Goal: Task Accomplishment & Management: Complete application form

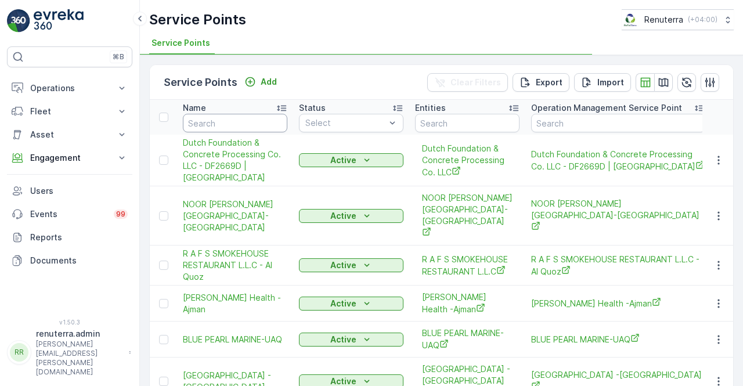
click at [249, 123] on input "text" at bounding box center [235, 123] width 104 height 19
click at [245, 125] on input "text" at bounding box center [235, 123] width 104 height 19
type input "emrill"
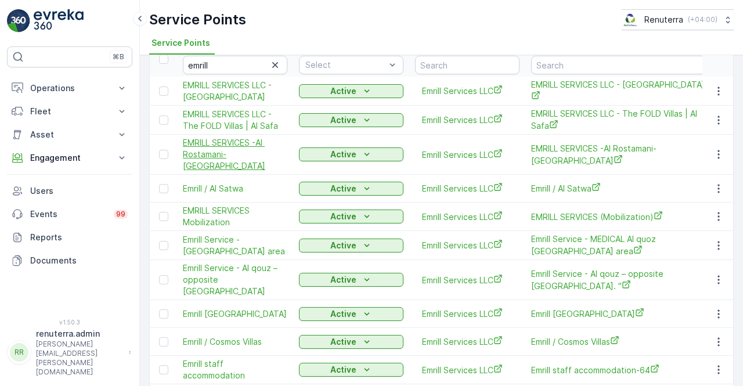
scroll to position [116, 0]
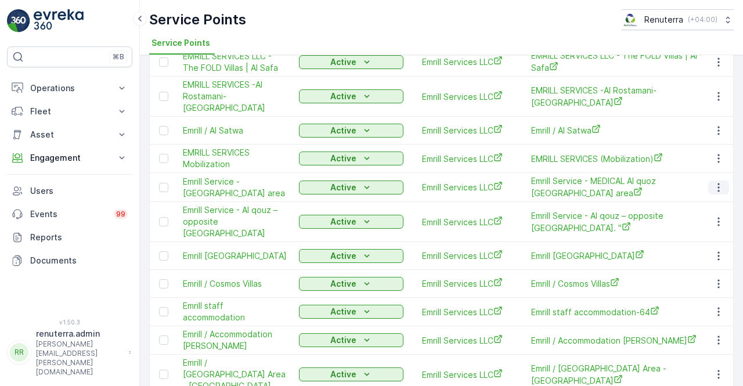
click at [713, 185] on icon "button" at bounding box center [718, 188] width 12 height 12
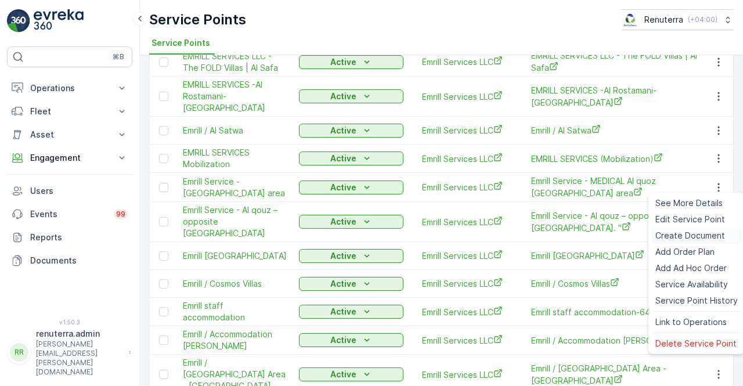
click at [678, 230] on div "Create Document" at bounding box center [696, 235] width 92 height 16
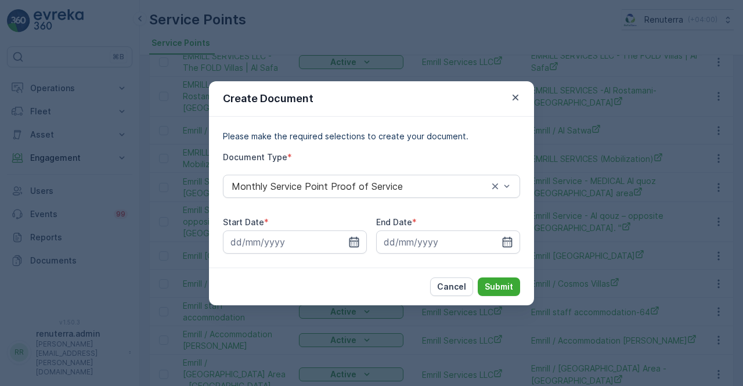
click at [352, 245] on icon "button" at bounding box center [354, 242] width 12 height 12
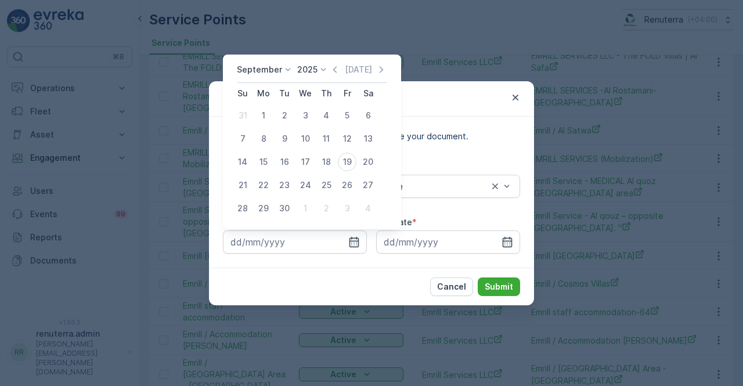
click at [337, 70] on icon "button" at bounding box center [335, 70] width 12 height 12
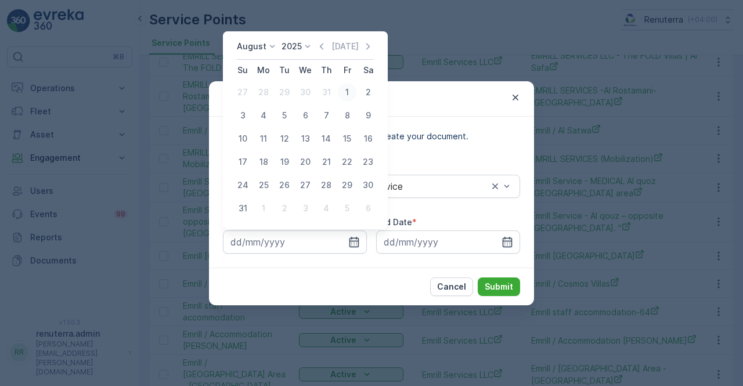
click at [345, 97] on div "1" at bounding box center [347, 92] width 19 height 19
type input "01.08.2025"
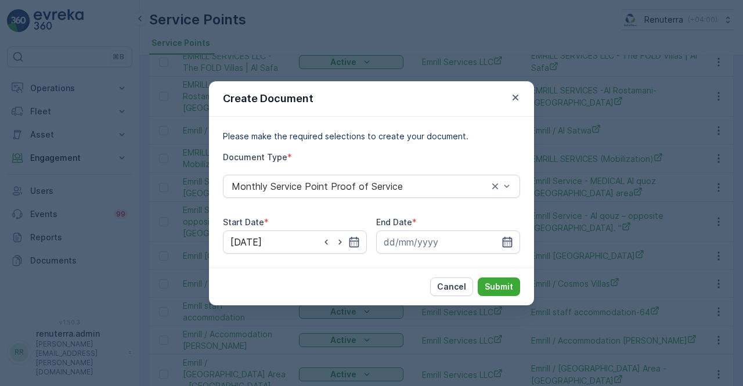
click at [502, 245] on icon "button" at bounding box center [507, 241] width 10 height 10
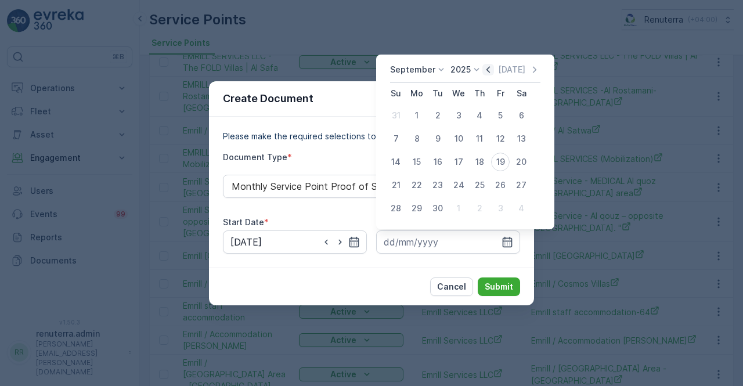
click at [487, 70] on icon "button" at bounding box center [488, 70] width 12 height 12
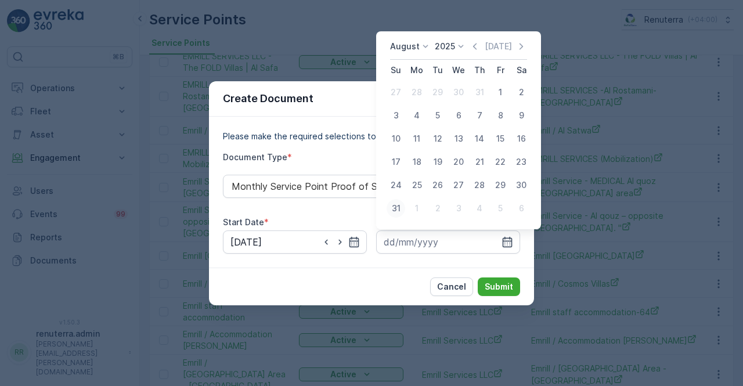
click at [391, 211] on div "31" at bounding box center [395, 208] width 19 height 19
type input "31.08.2025"
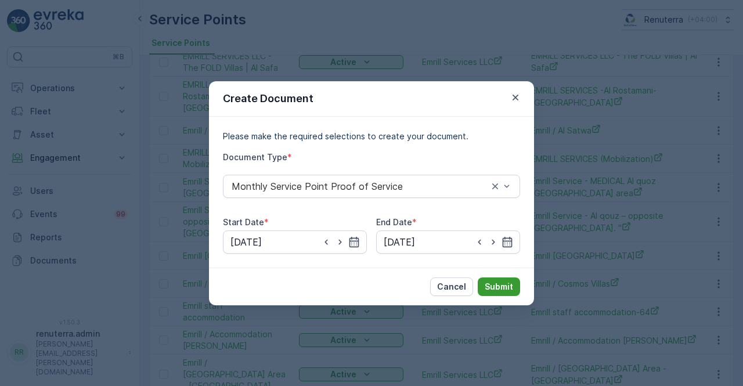
click at [498, 285] on p "Submit" at bounding box center [498, 287] width 28 height 12
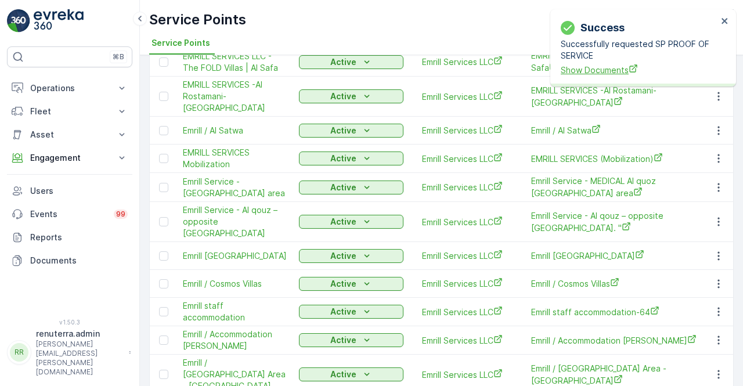
click at [585, 76] on span "Show Documents" at bounding box center [638, 70] width 157 height 12
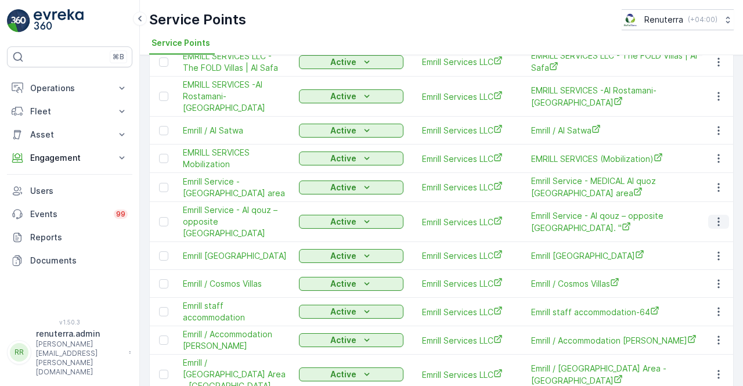
click at [712, 220] on icon "button" at bounding box center [718, 222] width 12 height 12
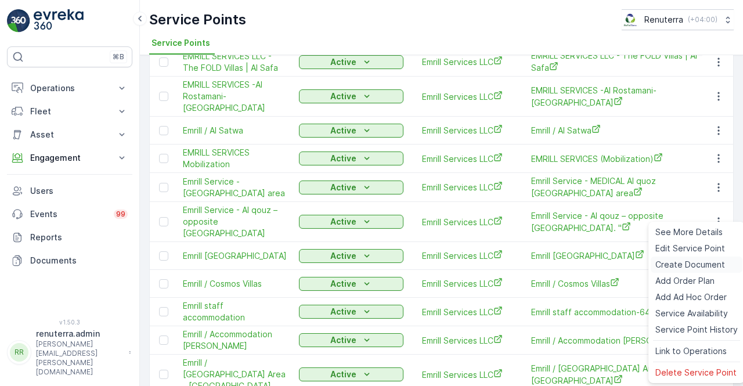
click at [688, 262] on span "Create Document" at bounding box center [690, 265] width 70 height 12
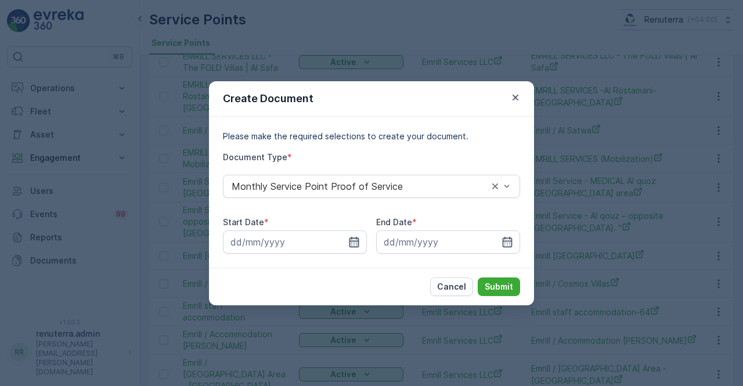
click at [353, 245] on icon "button" at bounding box center [354, 242] width 12 height 12
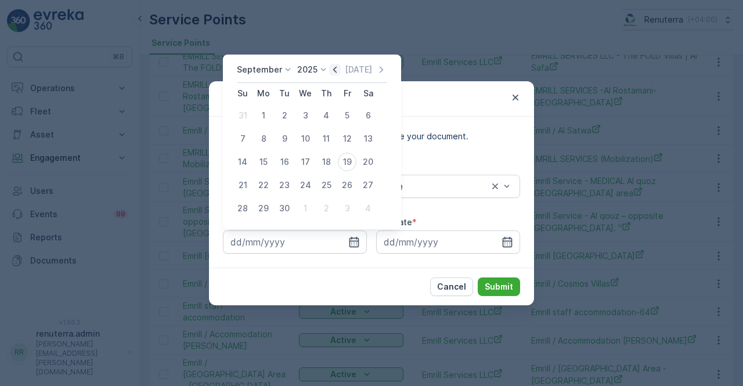
click at [334, 72] on icon "button" at bounding box center [335, 70] width 12 height 12
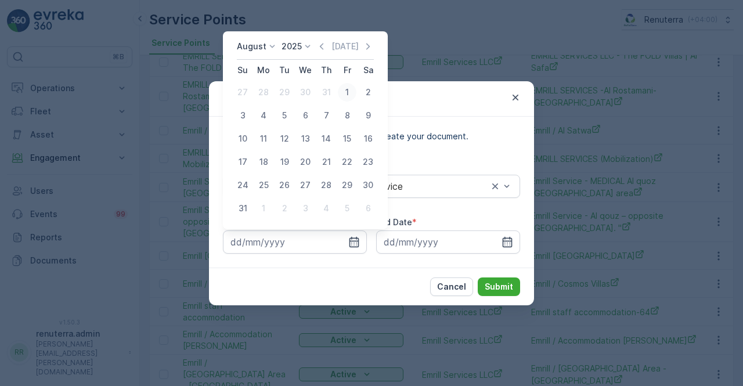
click at [345, 96] on div "1" at bounding box center [347, 92] width 19 height 19
type input "01.08.2025"
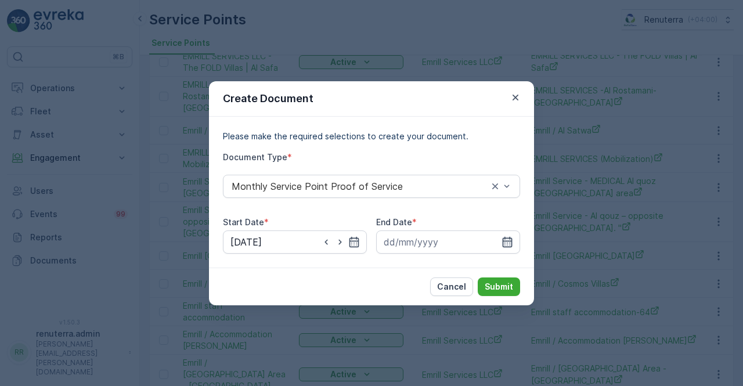
drag, startPoint x: 518, startPoint y: 245, endPoint x: 508, endPoint y: 237, distance: 12.3
click at [516, 245] on input at bounding box center [448, 241] width 144 height 23
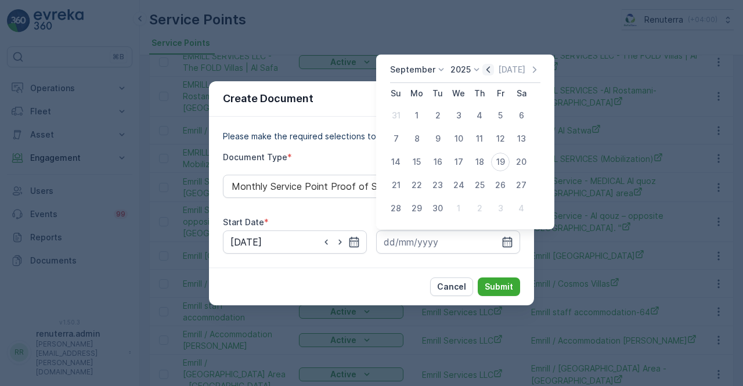
click at [487, 68] on icon "button" at bounding box center [488, 70] width 12 height 12
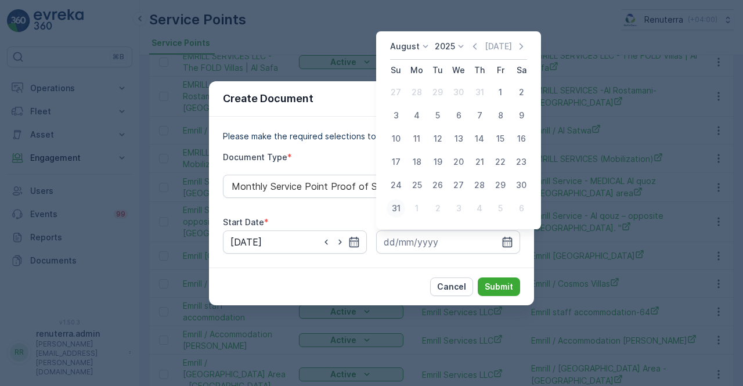
click at [402, 201] on td "31" at bounding box center [395, 208] width 21 height 23
click at [401, 207] on div "31" at bounding box center [395, 208] width 19 height 19
type input "31.08.2025"
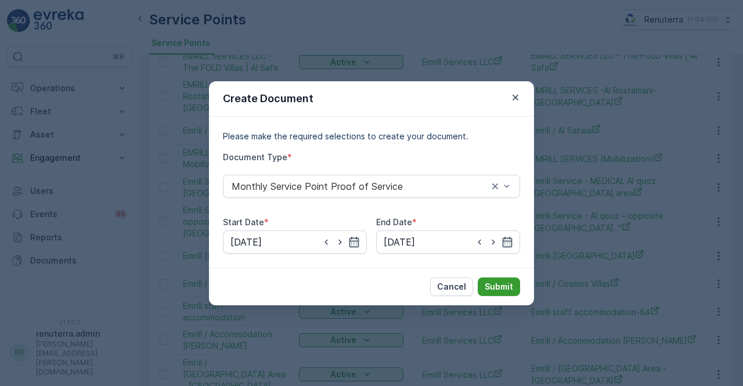
click at [499, 286] on p "Submit" at bounding box center [498, 287] width 28 height 12
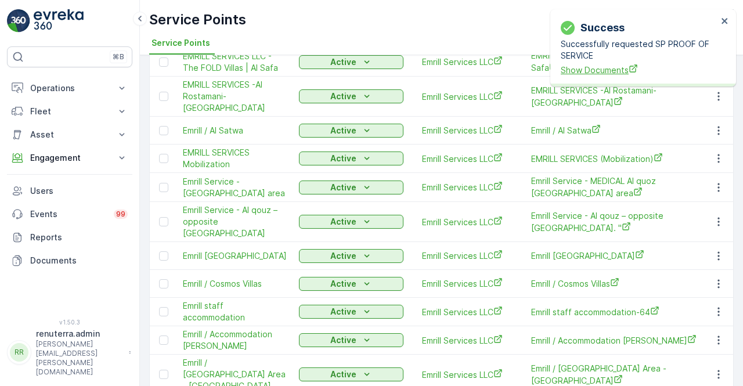
click at [598, 67] on span "Show Documents" at bounding box center [638, 70] width 157 height 12
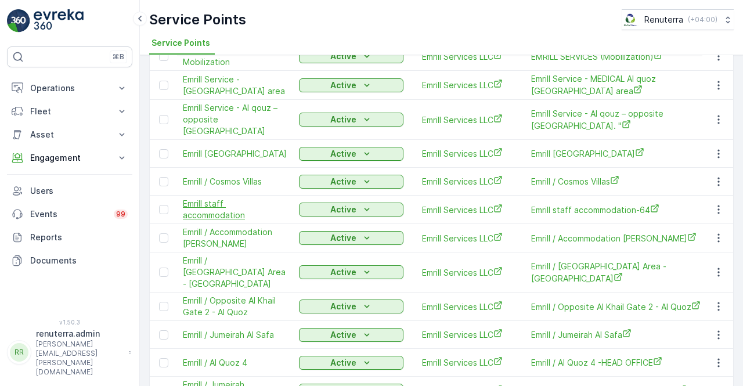
scroll to position [232, 0]
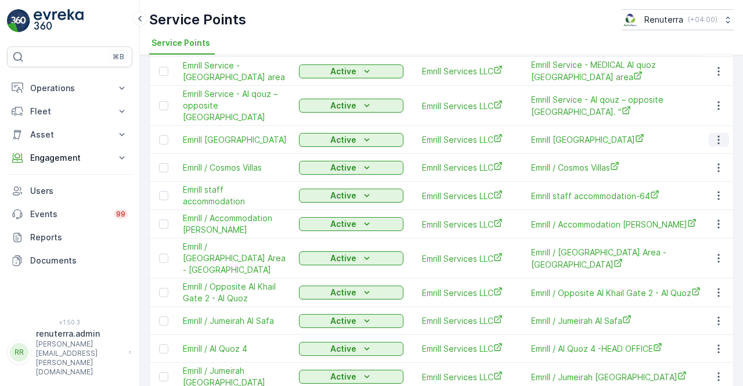
click at [712, 134] on icon "button" at bounding box center [718, 140] width 12 height 12
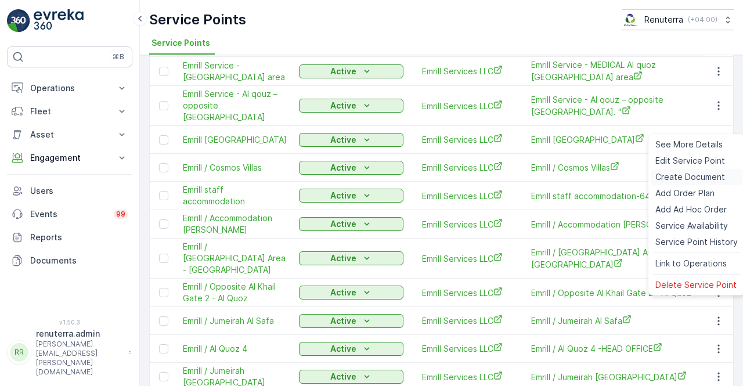
click at [691, 182] on span "Create Document" at bounding box center [690, 177] width 70 height 12
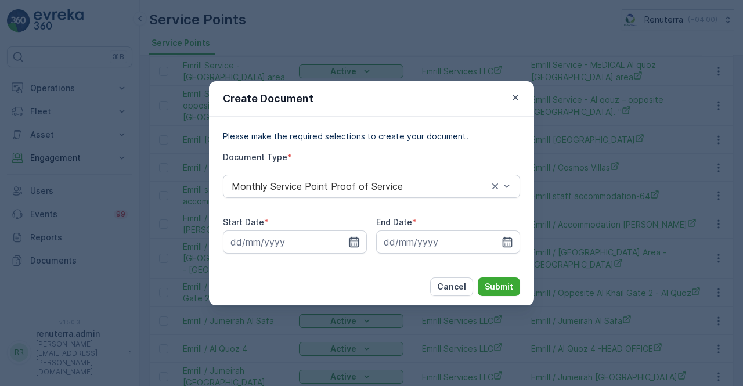
drag, startPoint x: 364, startPoint y: 242, endPoint x: 357, endPoint y: 237, distance: 8.4
click at [363, 241] on input at bounding box center [295, 241] width 144 height 23
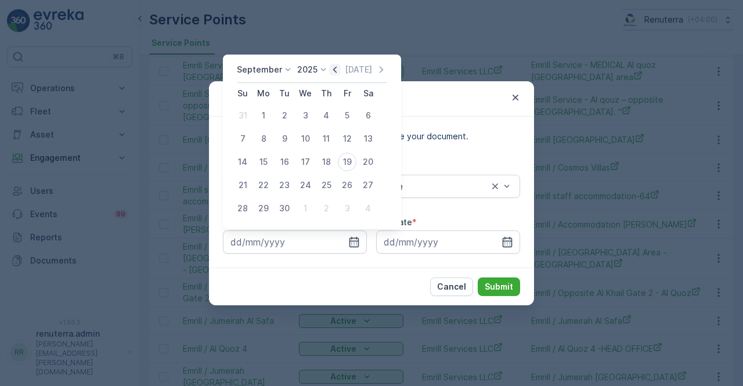
click at [330, 70] on icon "button" at bounding box center [335, 70] width 12 height 12
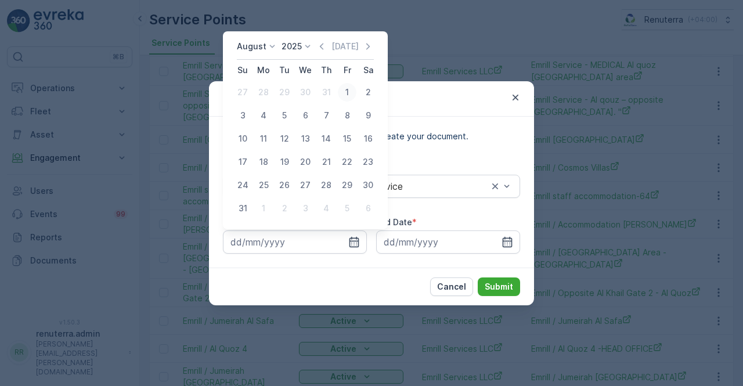
click at [347, 91] on div "1" at bounding box center [347, 92] width 19 height 19
type input "01.08.2025"
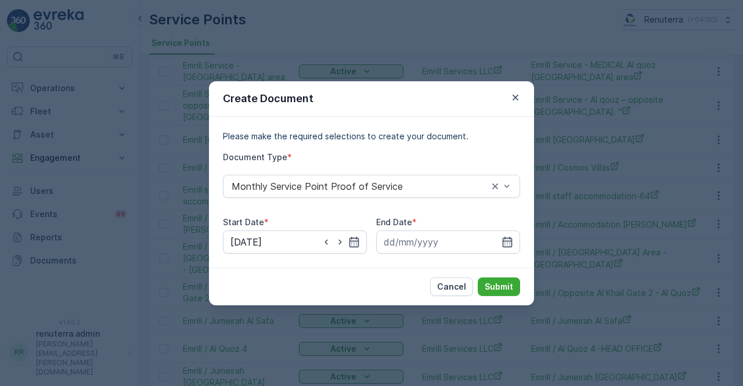
drag, startPoint x: 505, startPoint y: 243, endPoint x: 505, endPoint y: 229, distance: 13.9
click at [505, 239] on icon "button" at bounding box center [507, 242] width 12 height 12
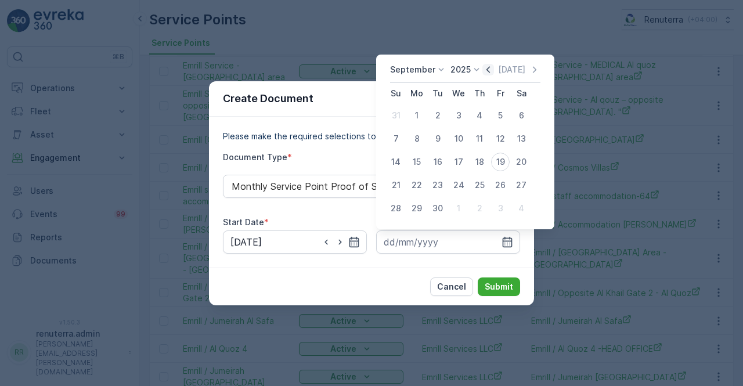
click at [485, 72] on icon "button" at bounding box center [488, 70] width 12 height 12
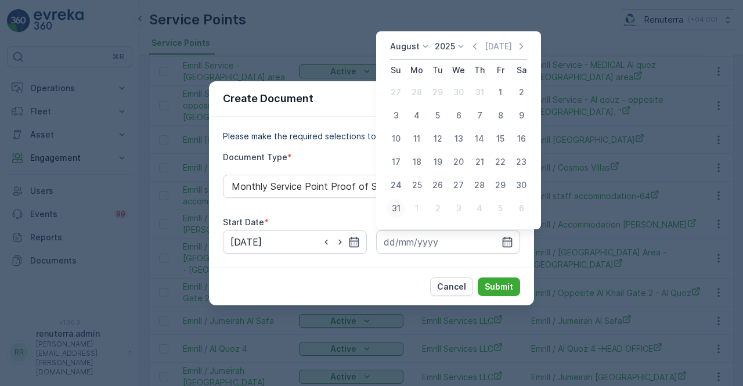
click at [394, 210] on div "31" at bounding box center [395, 208] width 19 height 19
type input "31.08.2025"
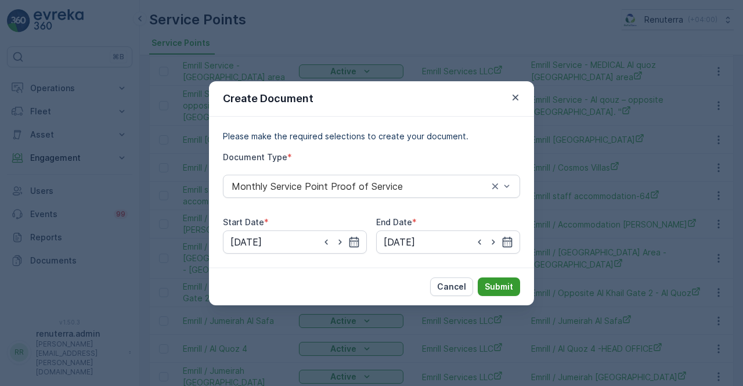
click at [502, 286] on p "Submit" at bounding box center [498, 287] width 28 height 12
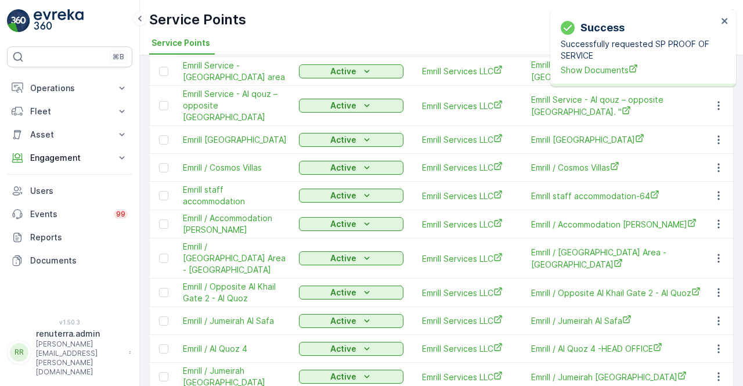
click at [577, 80] on div "Success Successfully requested SP PROOF OF SERVICE Show Documents" at bounding box center [643, 47] width 186 height 77
click at [578, 77] on div "Success Successfully requested SP PROOF OF SERVICE Show Documents" at bounding box center [639, 47] width 164 height 63
click at [581, 68] on span "Show Documents" at bounding box center [638, 70] width 157 height 12
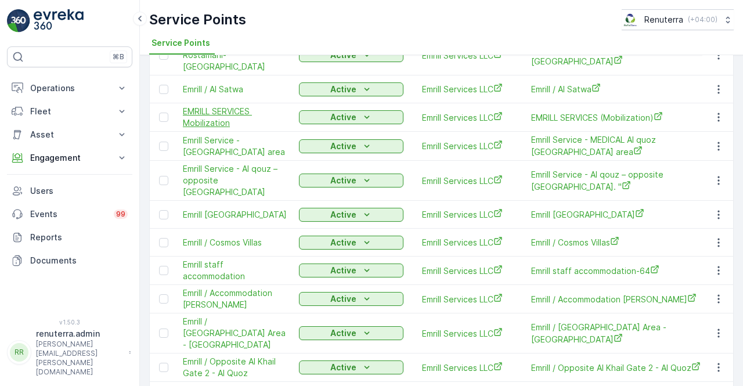
scroll to position [174, 0]
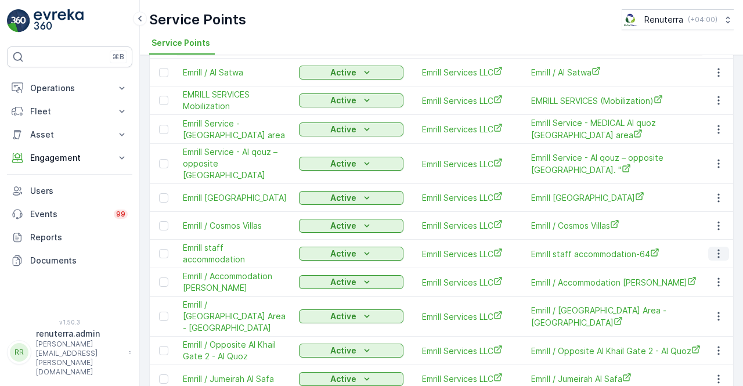
click at [715, 248] on icon "button" at bounding box center [718, 254] width 12 height 12
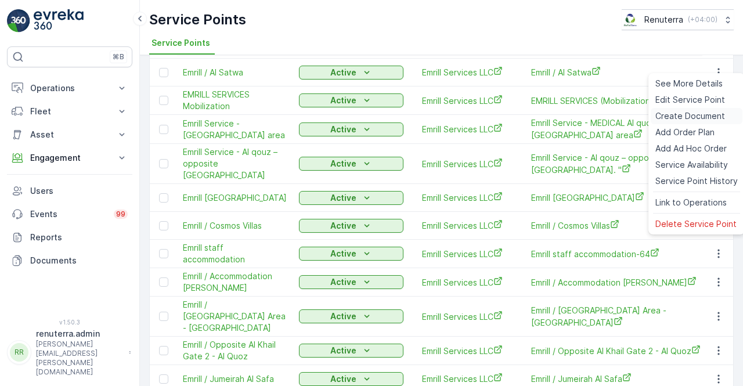
click at [682, 117] on span "Create Document" at bounding box center [690, 116] width 70 height 12
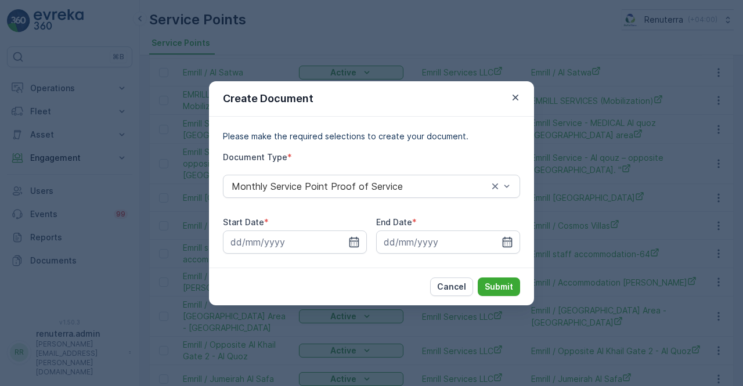
drag, startPoint x: 353, startPoint y: 240, endPoint x: 353, endPoint y: 229, distance: 10.4
click at [353, 238] on icon "button" at bounding box center [354, 242] width 12 height 12
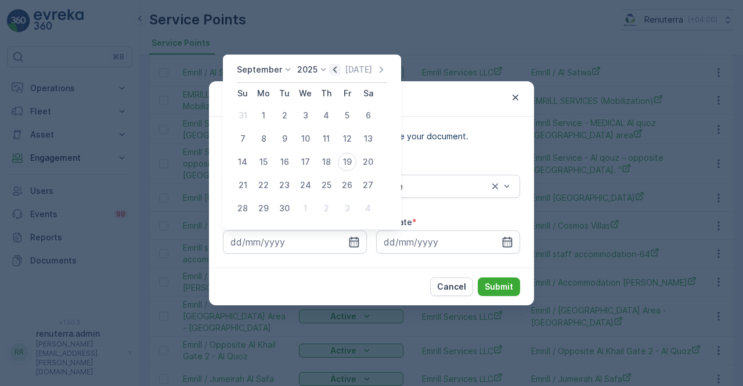
click at [338, 67] on icon "button" at bounding box center [335, 70] width 12 height 12
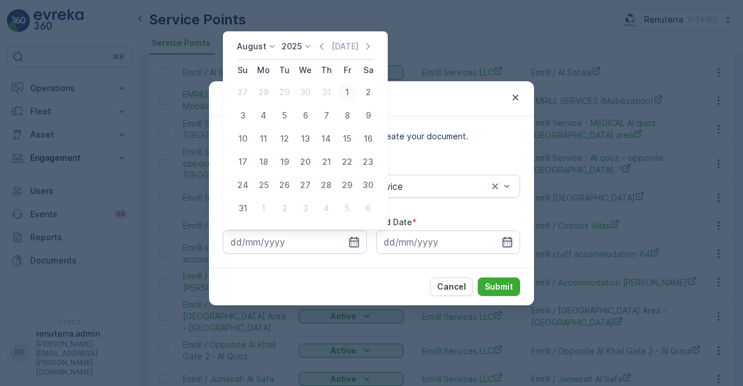
click at [343, 86] on div "1" at bounding box center [347, 92] width 19 height 19
type input "01.08.2025"
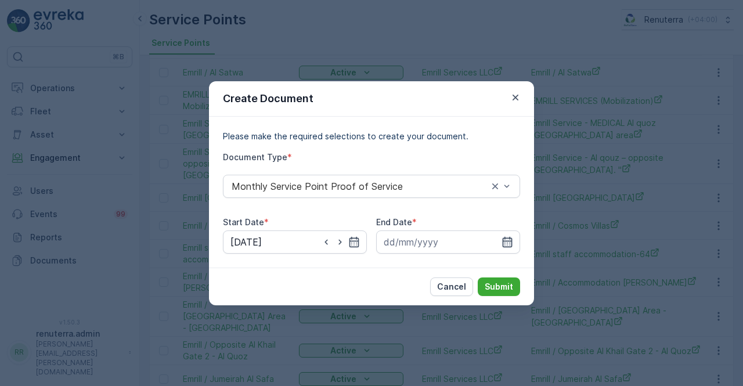
click at [504, 243] on icon "button" at bounding box center [507, 242] width 12 height 12
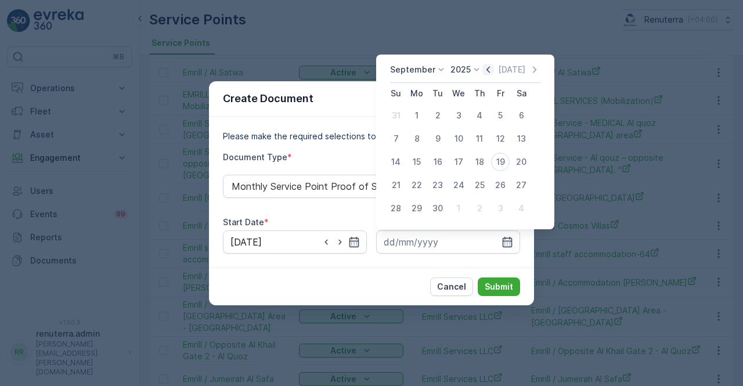
click at [487, 71] on icon "button" at bounding box center [488, 70] width 12 height 12
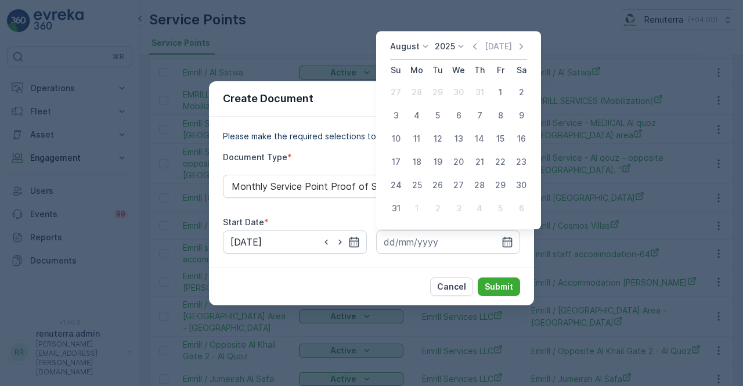
drag, startPoint x: 394, startPoint y: 207, endPoint x: 442, endPoint y: 258, distance: 69.8
click at [395, 207] on div "31" at bounding box center [395, 208] width 19 height 19
type input "31.08.2025"
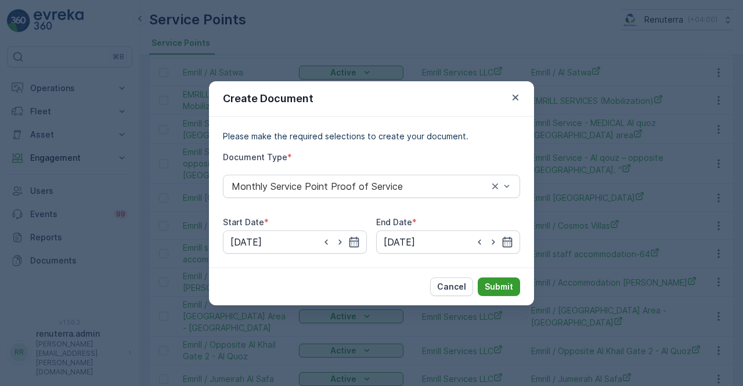
click at [501, 292] on button "Submit" at bounding box center [498, 286] width 42 height 19
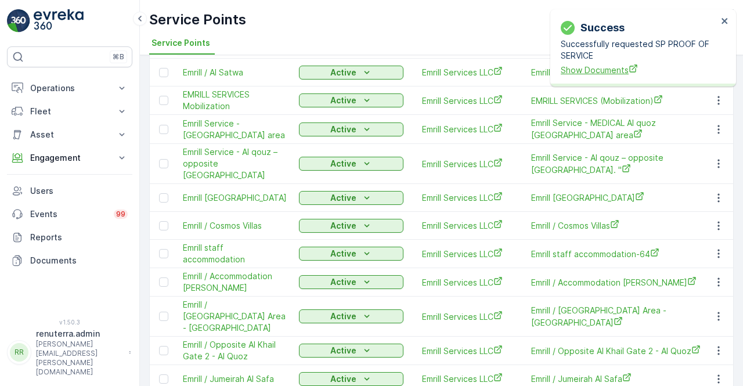
click at [602, 69] on span "Show Documents" at bounding box center [638, 70] width 157 height 12
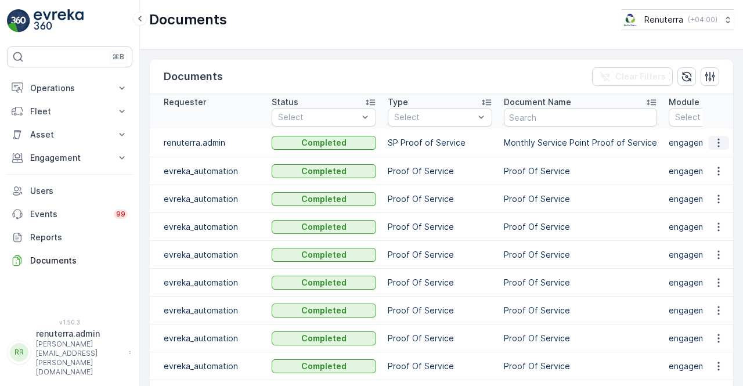
click at [718, 140] on icon "button" at bounding box center [718, 143] width 12 height 12
click at [716, 161] on span "See Details" at bounding box center [722, 160] width 45 height 12
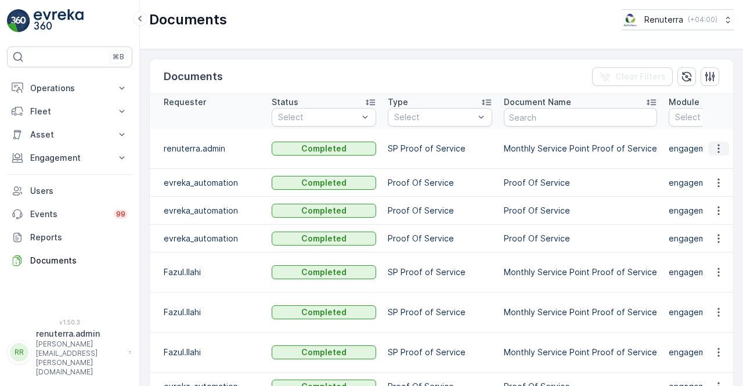
click at [714, 147] on icon "button" at bounding box center [718, 149] width 12 height 12
click at [707, 164] on span "See Details" at bounding box center [715, 159] width 45 height 12
